Goal: Find specific page/section: Find specific page/section

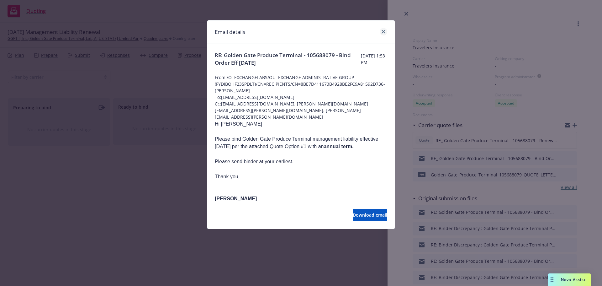
drag, startPoint x: 389, startPoint y: 34, endPoint x: 381, endPoint y: 32, distance: 7.7
click at [387, 34] on div "Email details" at bounding box center [301, 32] width 188 height 24
click at [381, 32] on link "close" at bounding box center [384, 32] width 8 height 8
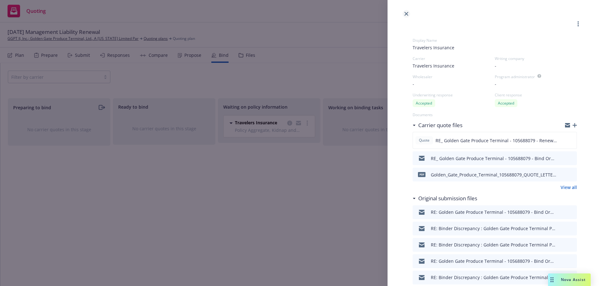
click at [406, 12] on link "close" at bounding box center [407, 14] width 8 height 8
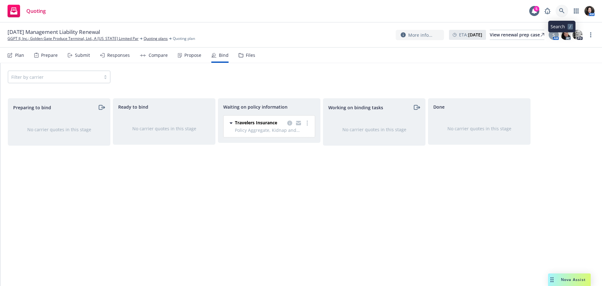
click at [564, 12] on icon at bounding box center [562, 11] width 6 height 6
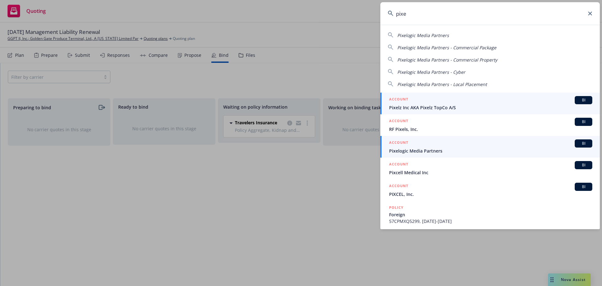
type input "pixe"
click at [428, 151] on span "Pixelogic Media Partners" at bounding box center [490, 150] width 203 height 7
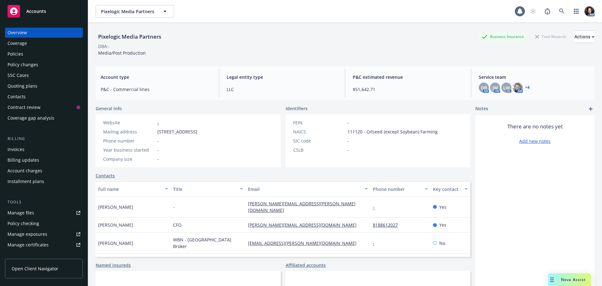
click at [15, 49] on div "Policies" at bounding box center [16, 54] width 16 height 10
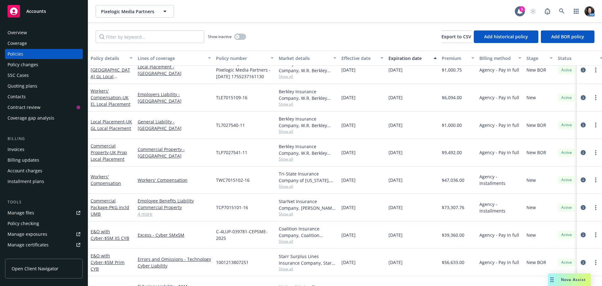
scroll to position [107, 0]
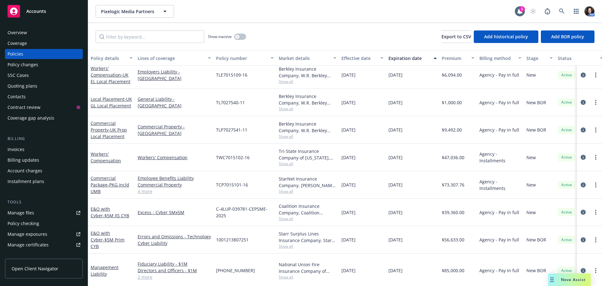
click at [18, 146] on div "Invoices" at bounding box center [16, 149] width 17 height 10
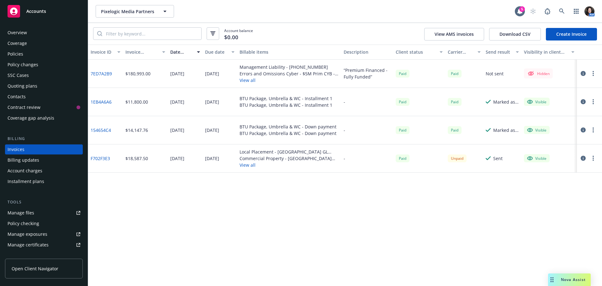
click at [242, 81] on button "View all" at bounding box center [289, 80] width 99 height 7
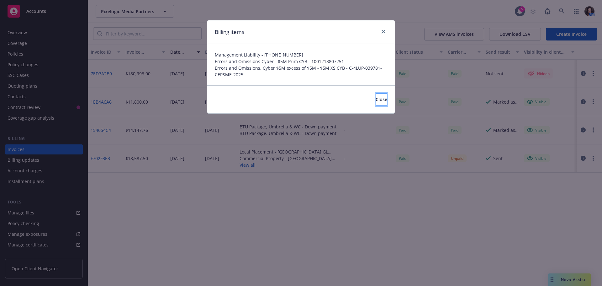
click at [376, 100] on span "Close" at bounding box center [382, 99] width 12 height 6
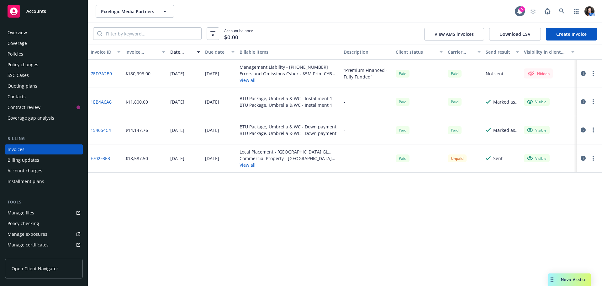
click at [247, 80] on button "View all" at bounding box center [289, 80] width 99 height 7
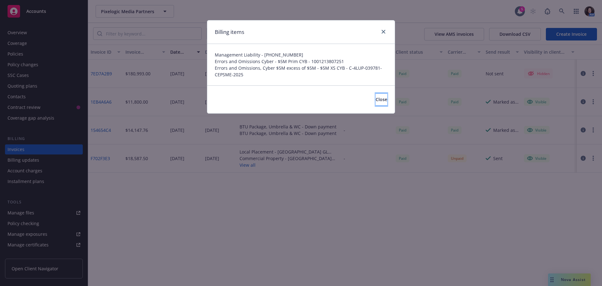
click at [376, 102] on span "Close" at bounding box center [382, 99] width 12 height 6
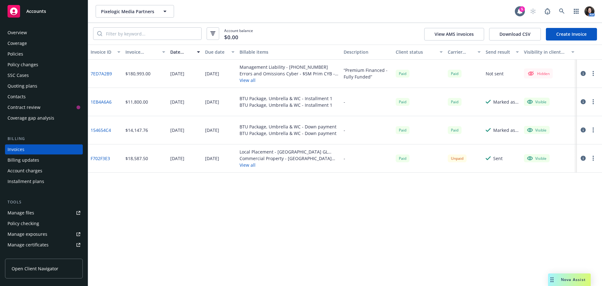
click at [105, 72] on link "7ED7A2B9" at bounding box center [101, 73] width 21 height 7
click at [124, 8] on span "Pixelogic Media Partners" at bounding box center [128, 11] width 54 height 7
type input "han"
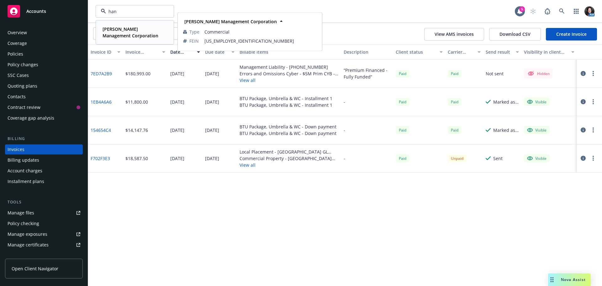
click at [105, 29] on strong "Handley Management Corporation" at bounding box center [131, 32] width 56 height 13
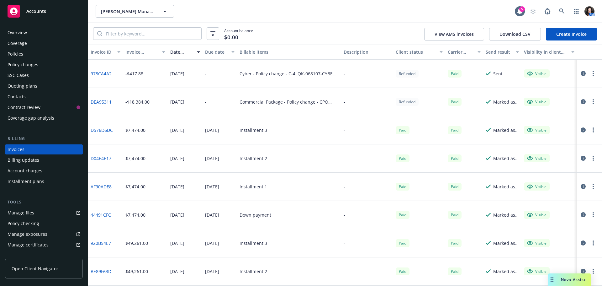
click at [22, 55] on div "Policies" at bounding box center [16, 54] width 16 height 10
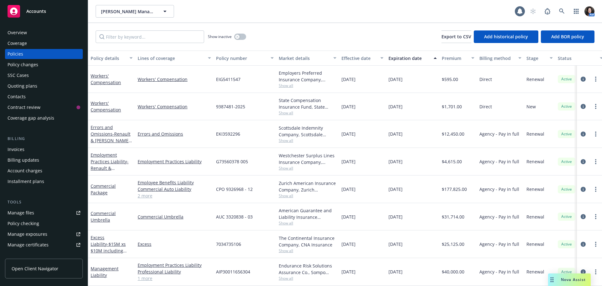
click at [15, 85] on div "Quoting plans" at bounding box center [23, 86] width 30 height 10
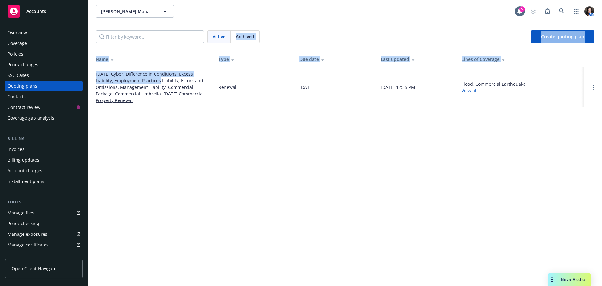
drag, startPoint x: 237, startPoint y: 39, endPoint x: 153, endPoint y: 78, distance: 91.9
click at [154, 78] on div "Handley Management Corporation Handley Management Corporation 5 AM Active Archi…" at bounding box center [345, 143] width 514 height 286
click at [151, 78] on link "10/01/25 Cyber, Difference in Conditions, Excess Liability, Employment Practice…" at bounding box center [152, 87] width 113 height 33
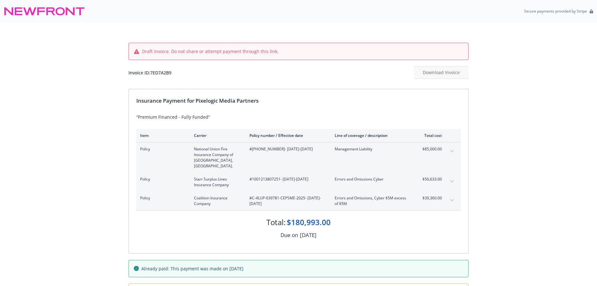
click at [453, 180] on icon "expand content" at bounding box center [452, 181] width 4 height 3
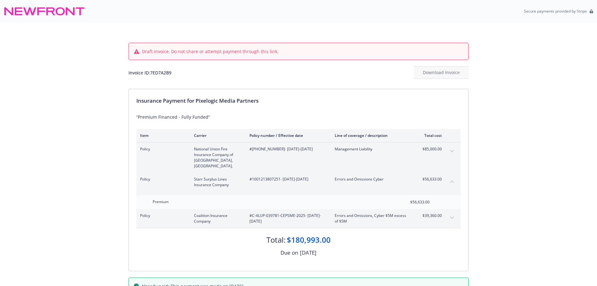
click at [451, 216] on icon "expand content" at bounding box center [452, 217] width 4 height 3
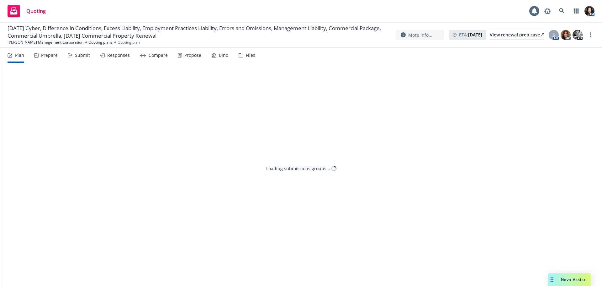
click at [251, 55] on div "Files" at bounding box center [250, 55] width 9 height 5
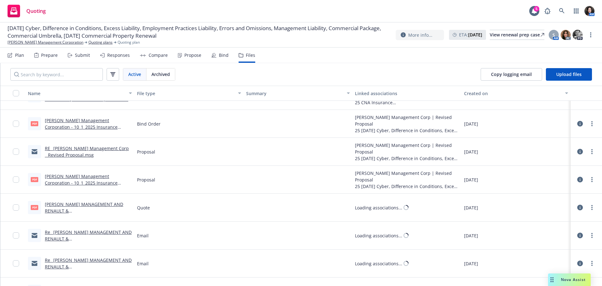
scroll to position [941, 0]
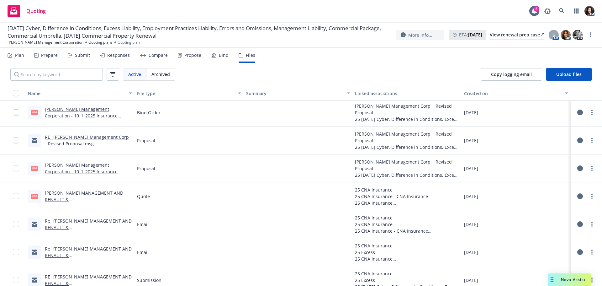
click at [88, 164] on link "Handley Management Corporation - 10_1_2025 Insurance Renewal (4).pdf" at bounding box center [81, 171] width 73 height 19
click at [561, 13] on icon at bounding box center [562, 11] width 6 height 6
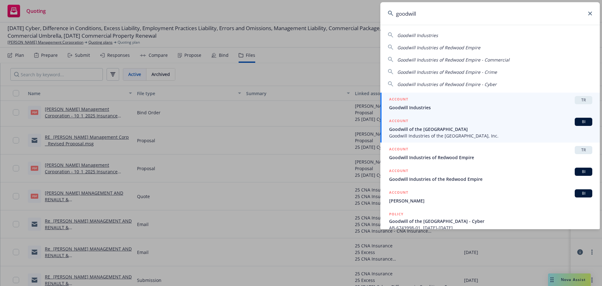
type input "goodwill"
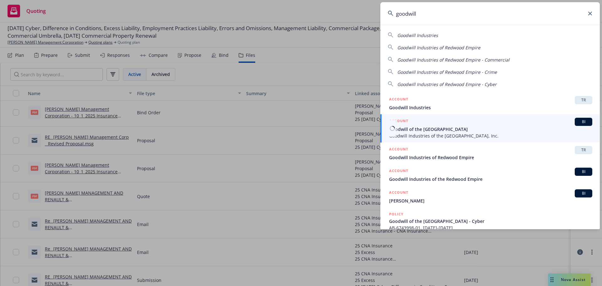
click at [446, 127] on span "Goodwill of the San Francisco Bay" at bounding box center [490, 129] width 203 height 7
